Goal: Information Seeking & Learning: Learn about a topic

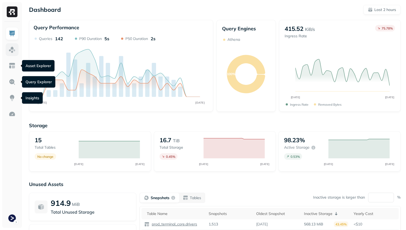
click at [8, 55] on link at bounding box center [12, 49] width 13 height 13
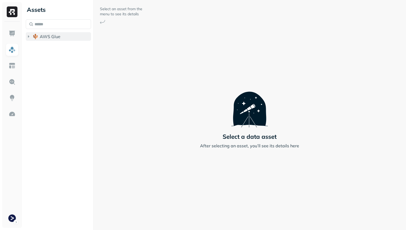
click at [52, 37] on span "AWS Glue" at bounding box center [50, 36] width 21 height 5
click at [57, 50] on button "prod_terminal_core" at bounding box center [61, 46] width 60 height 9
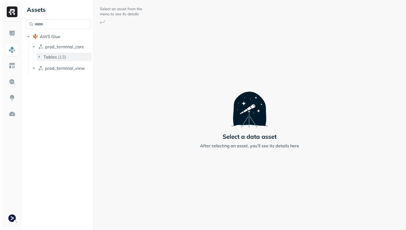
click at [57, 53] on button "Tables ( 13 )" at bounding box center [64, 57] width 55 height 9
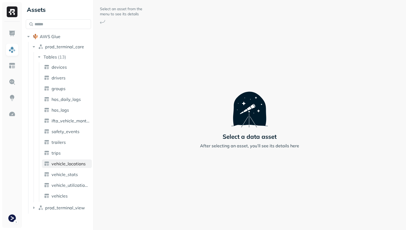
click at [79, 165] on span "vehicle_locations" at bounding box center [69, 163] width 34 height 5
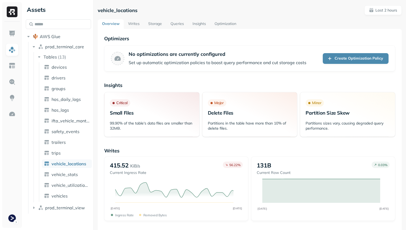
click at [151, 21] on link "Storage" at bounding box center [155, 24] width 22 height 10
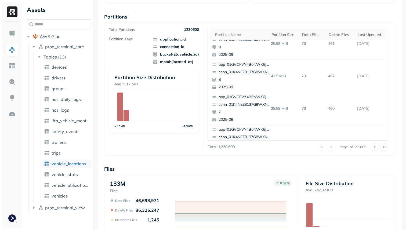
scroll to position [97, 0]
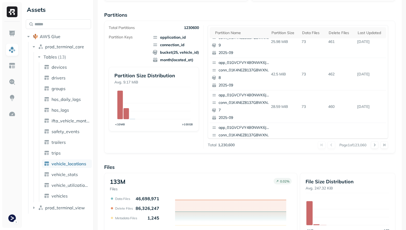
click at [78, 179] on ul "devices drivers groups hos_daily_logs hos_logs ifta_vehicle_months safety_event…" at bounding box center [65, 132] width 53 height 140
click at [75, 169] on ul "devices drivers groups hos_daily_logs hos_logs ifta_vehicle_months safety_event…" at bounding box center [65, 132] width 53 height 140
click at [74, 165] on span "vehicle_locations" at bounding box center [69, 163] width 35 height 5
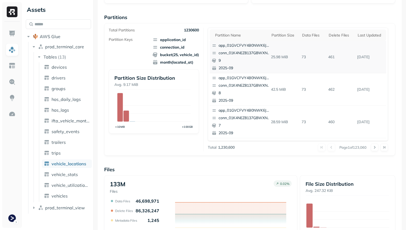
scroll to position [94, 0]
click at [334, 34] on div "Delete Files" at bounding box center [341, 35] width 24 height 5
click at [242, 49] on div "app_01HAK4KB7HG6N7024210G3S8D5 conn_01JQA0BTMHSBVC5PPGC0CTA6VH 9 2024-06" at bounding box center [241, 57] width 63 height 32
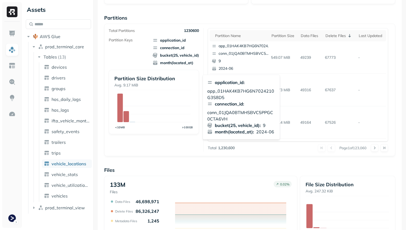
click at [220, 93] on p "app_01HAK4KB7HG6N7024210G3S8D5" at bounding box center [241, 94] width 68 height 13
click at [219, 115] on p "conn_01JQA0BTMHSBVC5PPGC0CTA6VH" at bounding box center [241, 115] width 68 height 13
click at [266, 66] on p "2024-06" at bounding box center [245, 68] width 52 height 5
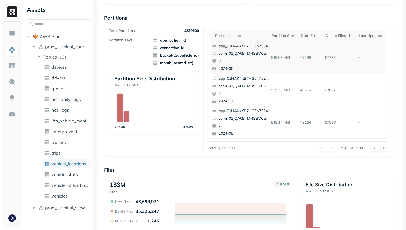
click at [329, 57] on p "67773" at bounding box center [340, 57] width 34 height 9
click at [375, 148] on button at bounding box center [375, 148] width 8 height 8
click at [375, 148] on div at bounding box center [379, 148] width 17 height 8
click at [375, 148] on button at bounding box center [375, 148] width 8 height 8
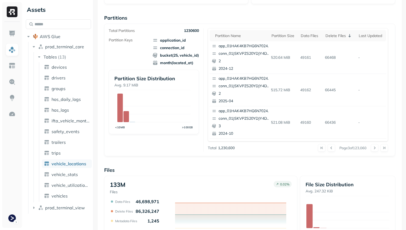
click at [375, 148] on button at bounding box center [375, 148] width 8 height 8
click at [372, 146] on button at bounding box center [375, 148] width 8 height 8
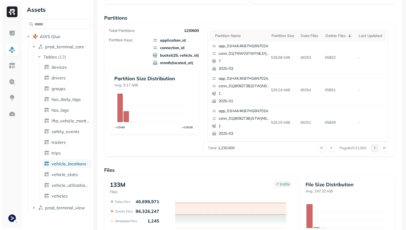
click at [372, 146] on button at bounding box center [375, 148] width 8 height 8
click at [375, 149] on button at bounding box center [375, 148] width 8 height 8
click at [375, 149] on div at bounding box center [379, 148] width 17 height 8
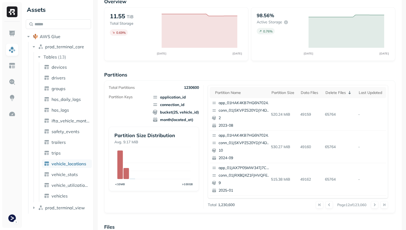
scroll to position [36, 0]
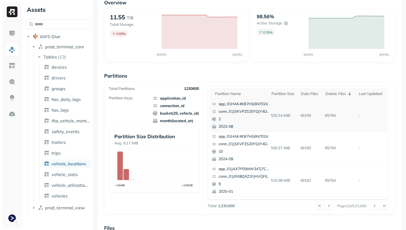
click at [224, 125] on p "2023-08" at bounding box center [245, 126] width 52 height 5
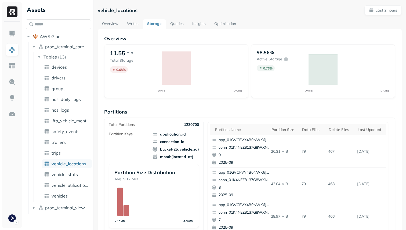
click at [117, 26] on link "Overview" at bounding box center [110, 24] width 25 height 10
